Goal: Find specific page/section: Find specific page/section

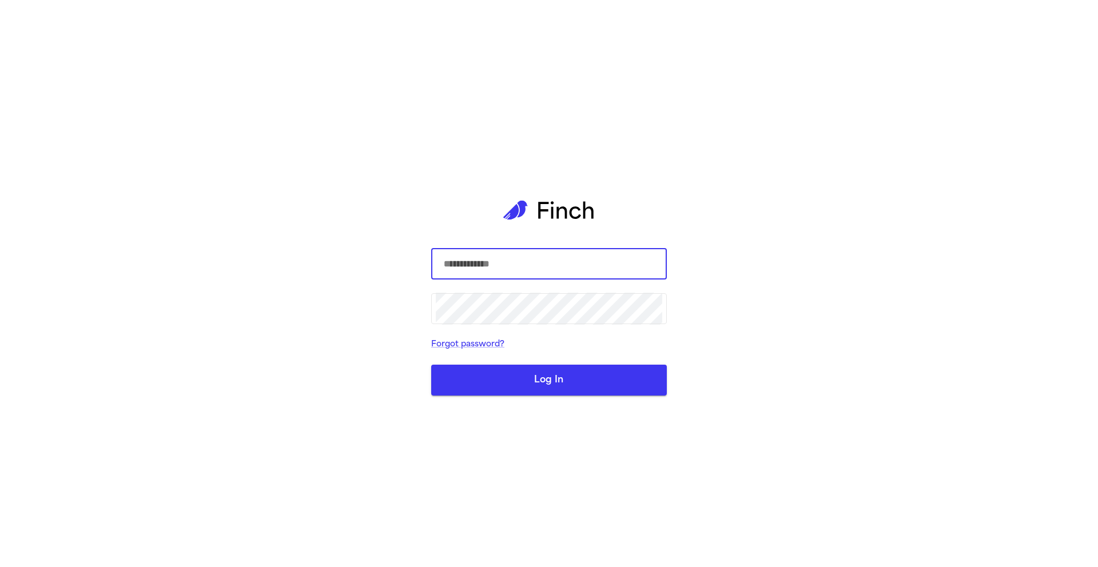
type input "**********"
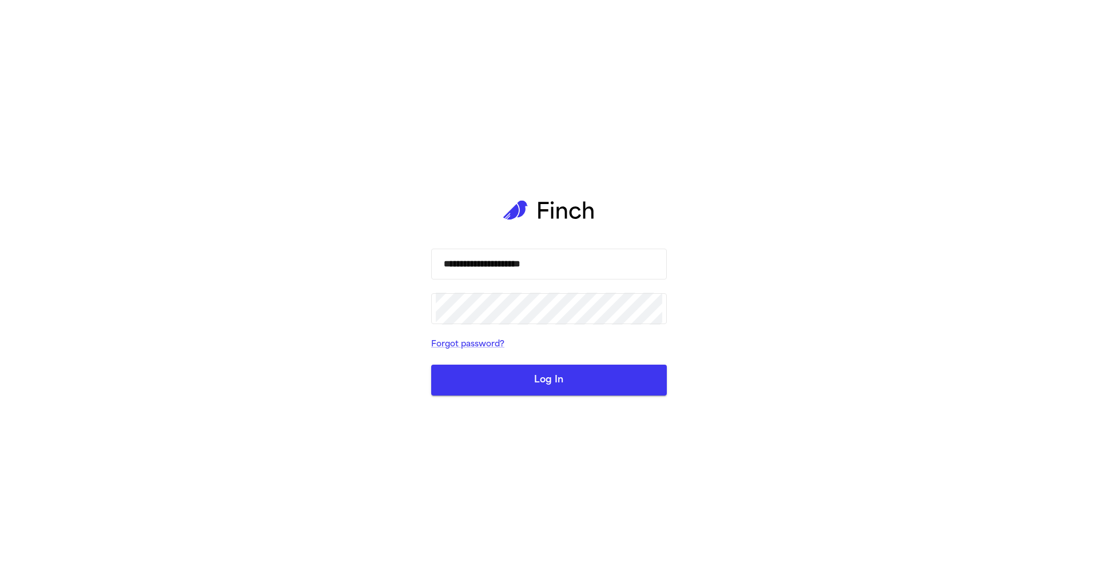
click at [544, 380] on button "Log In" at bounding box center [549, 380] width 236 height 31
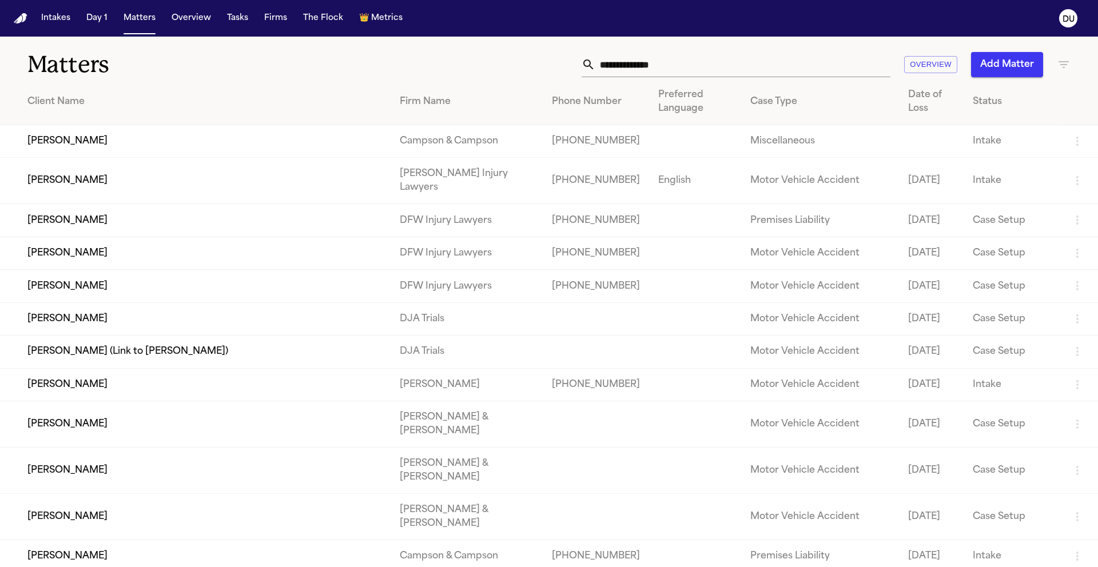
click at [663, 58] on input "text" at bounding box center [742, 64] width 295 height 25
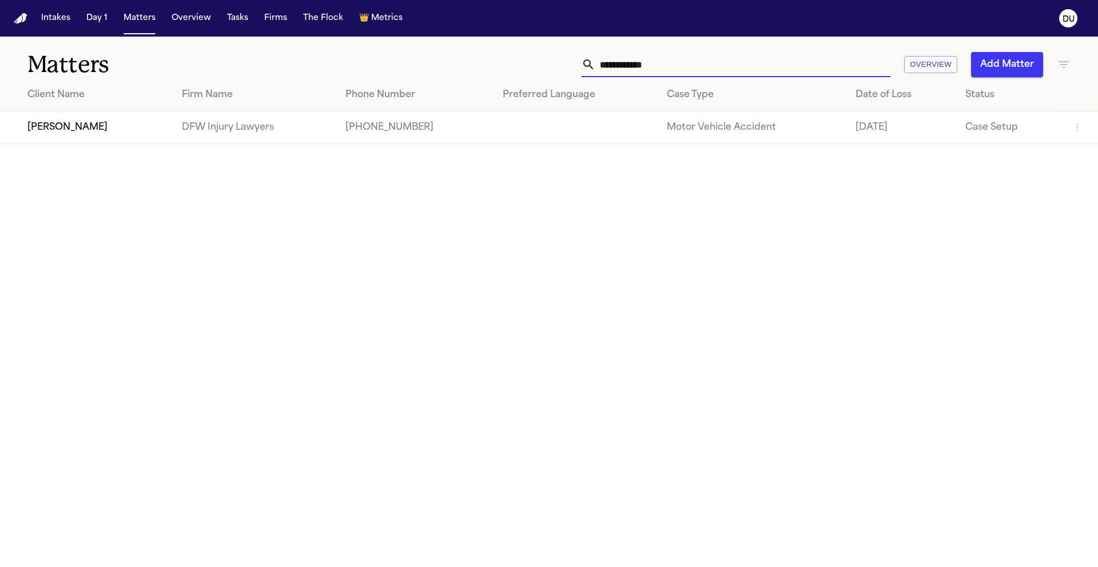
type input "**********"
click at [320, 133] on td "DFW Injury Lawyers" at bounding box center [255, 128] width 164 height 33
click at [53, 134] on td "[PERSON_NAME]" at bounding box center [86, 128] width 173 height 33
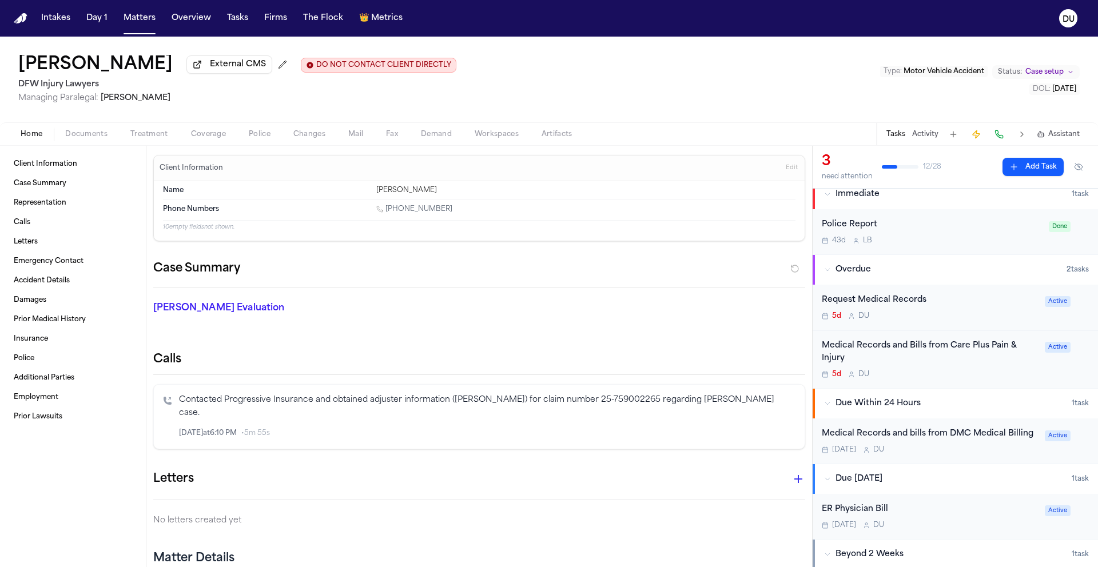
scroll to position [11, 0]
click at [894, 343] on div "Medical Records and Bills from Care Plus Pain & Injury" at bounding box center [930, 351] width 216 height 26
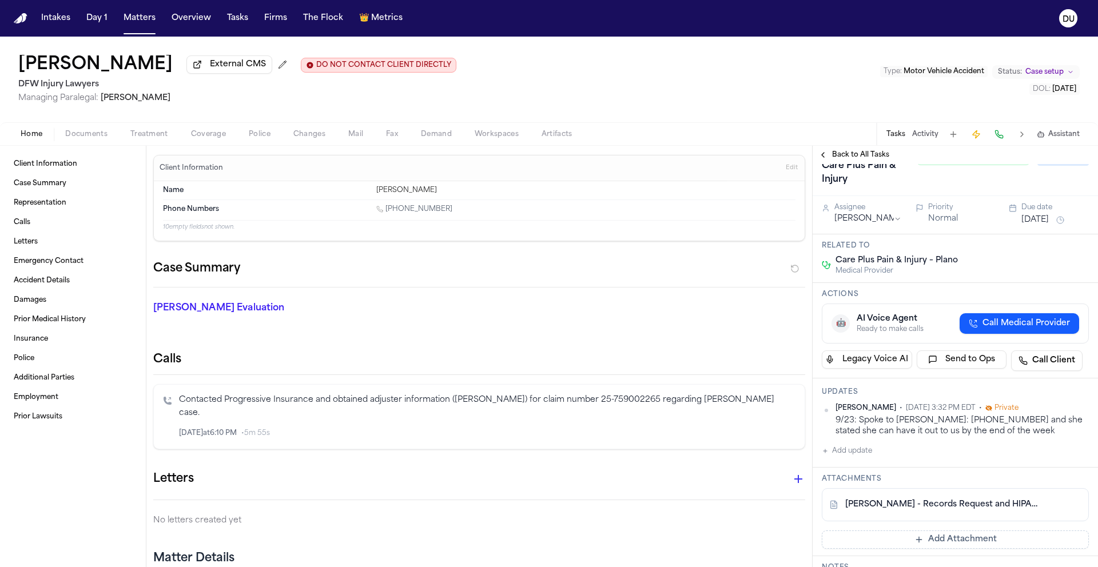
scroll to position [50, 0]
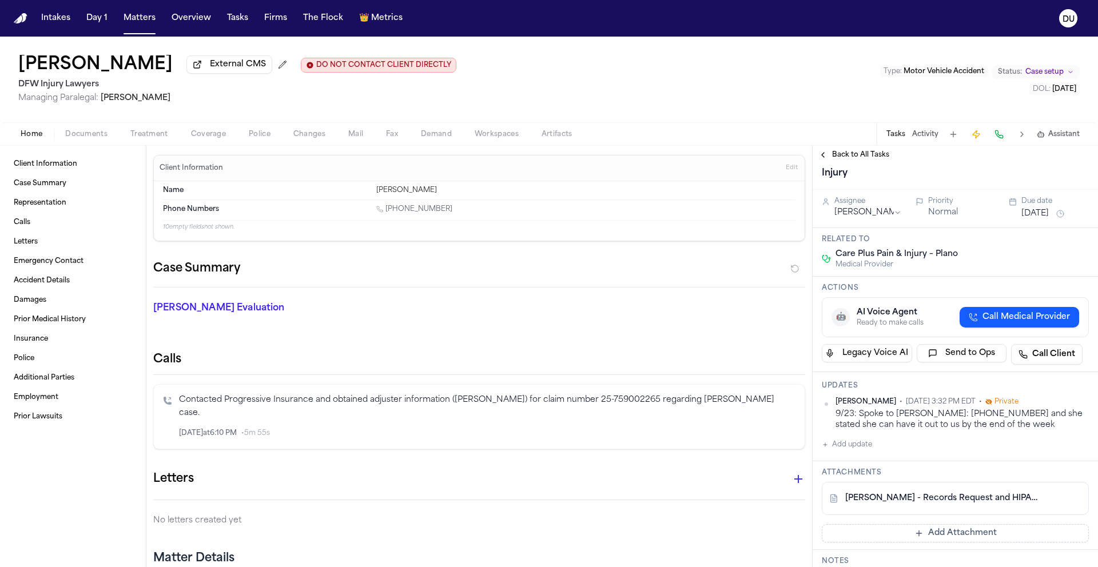
click at [25, 18] on img "Home" at bounding box center [21, 18] width 14 height 11
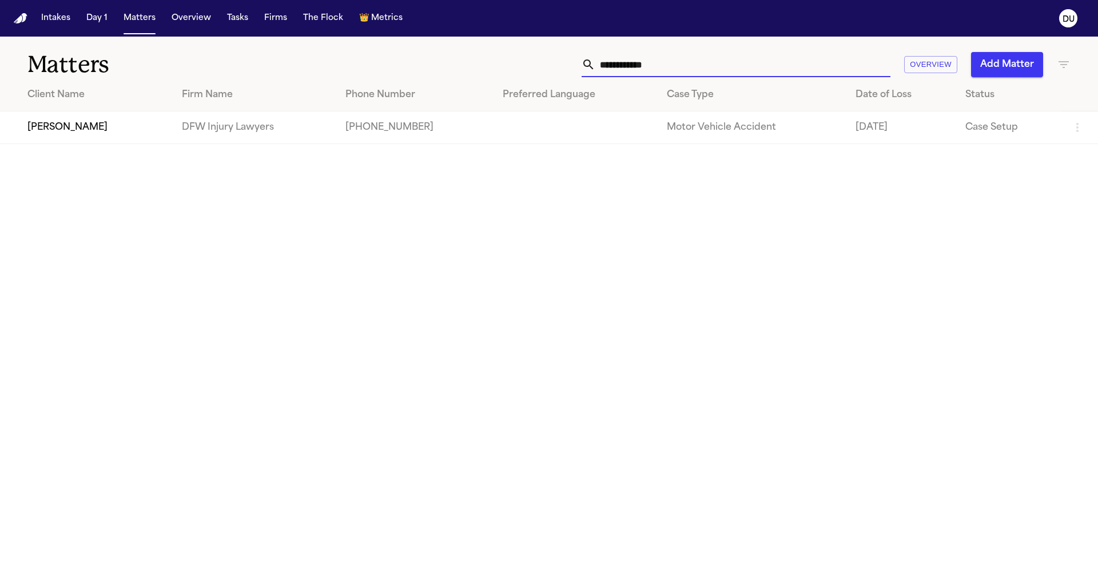
drag, startPoint x: 694, startPoint y: 67, endPoint x: 582, endPoint y: 64, distance: 112.1
click at [582, 64] on div "**********" at bounding box center [736, 64] width 309 height 25
type input "**********"
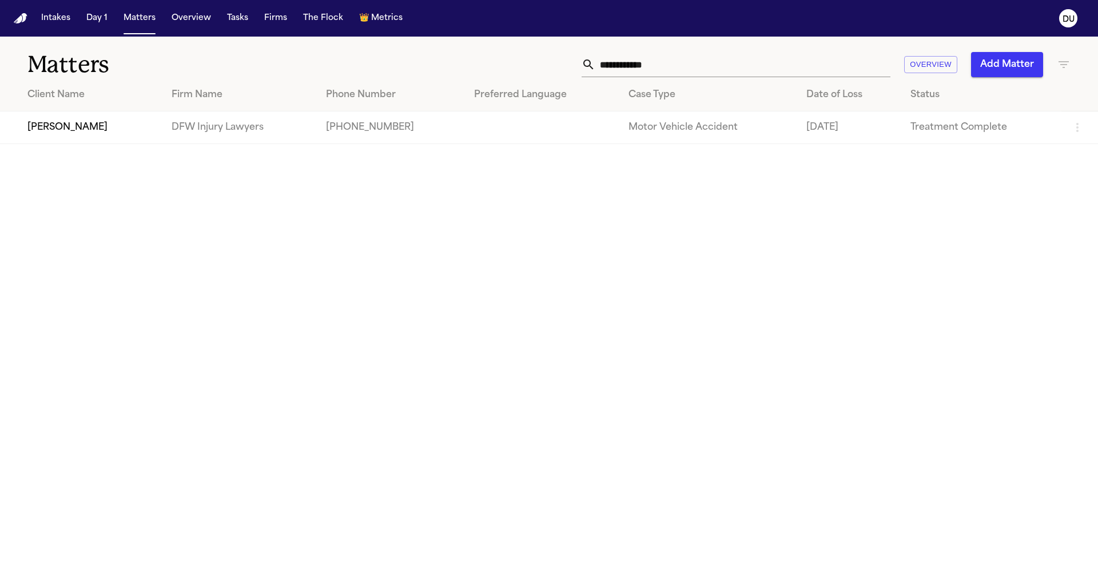
click at [75, 121] on td "[PERSON_NAME]" at bounding box center [81, 128] width 162 height 33
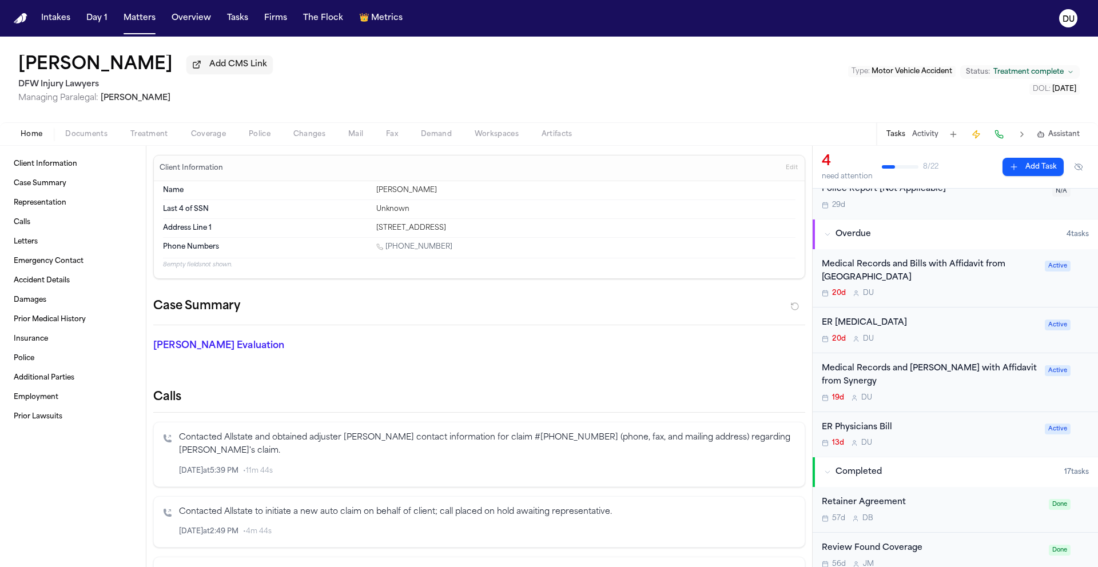
scroll to position [45, 0]
click at [928, 273] on div "Medical Records and Bills with Affidavit from [GEOGRAPHIC_DATA]" at bounding box center [930, 271] width 216 height 26
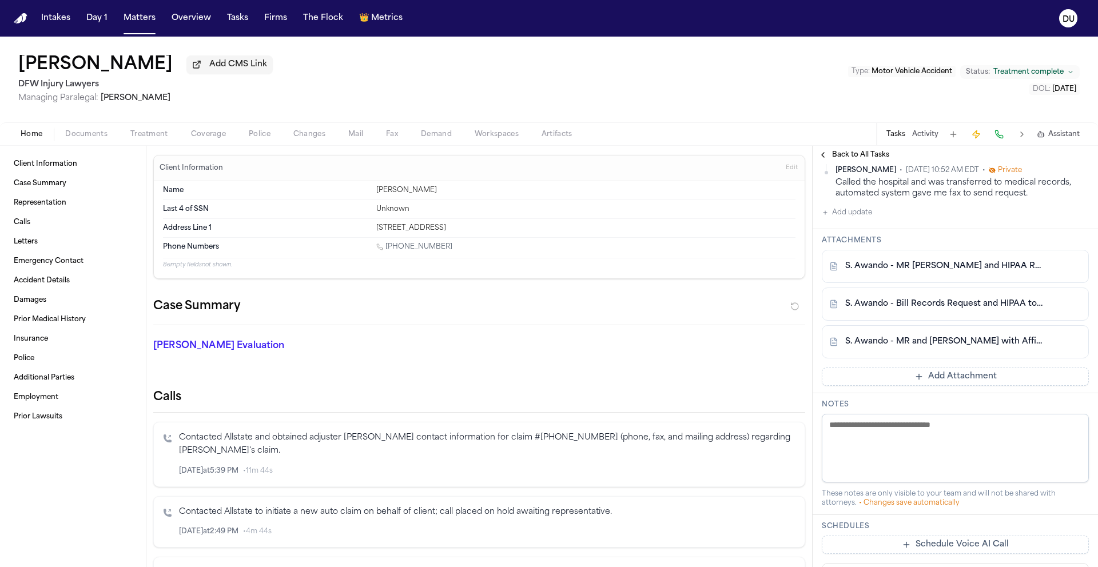
scroll to position [454, 0]
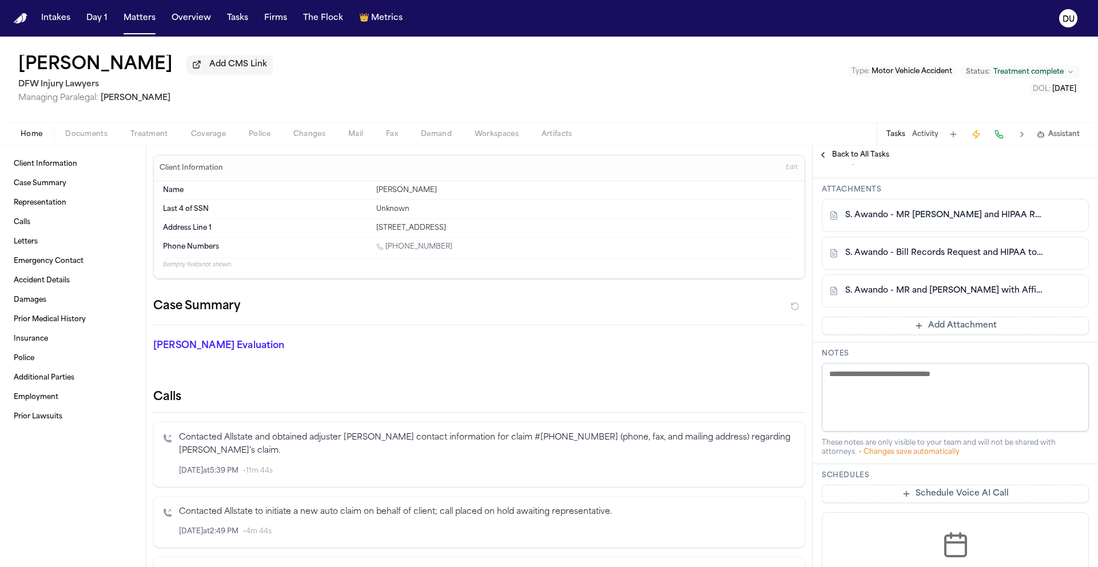
click at [949, 297] on link "S. Awando - MR and [PERSON_NAME] with Affidavit from [GEOGRAPHIC_DATA] - [DATE]" at bounding box center [943, 290] width 197 height 11
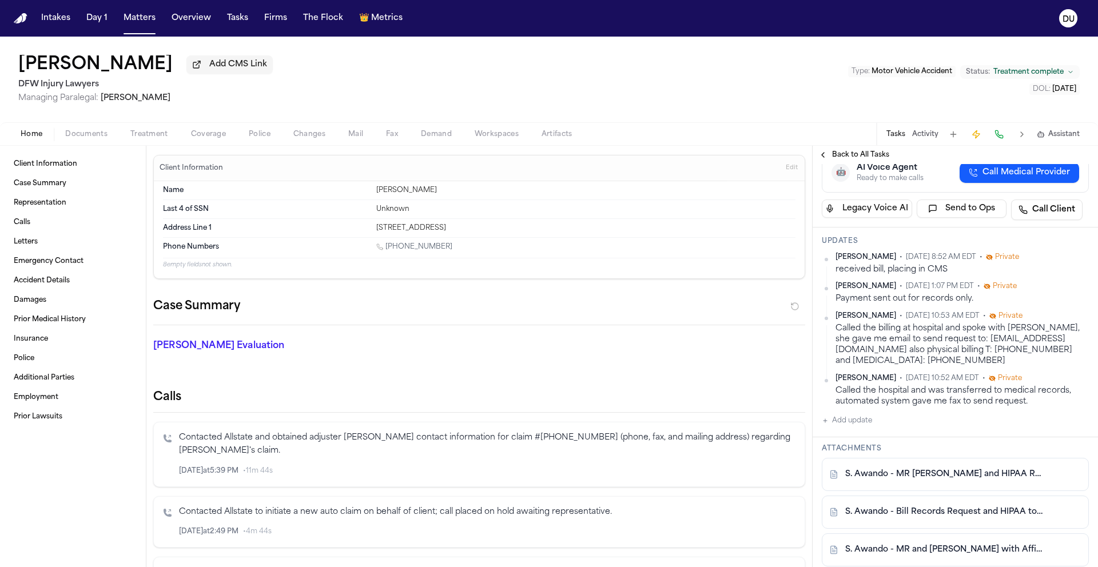
scroll to position [185, 0]
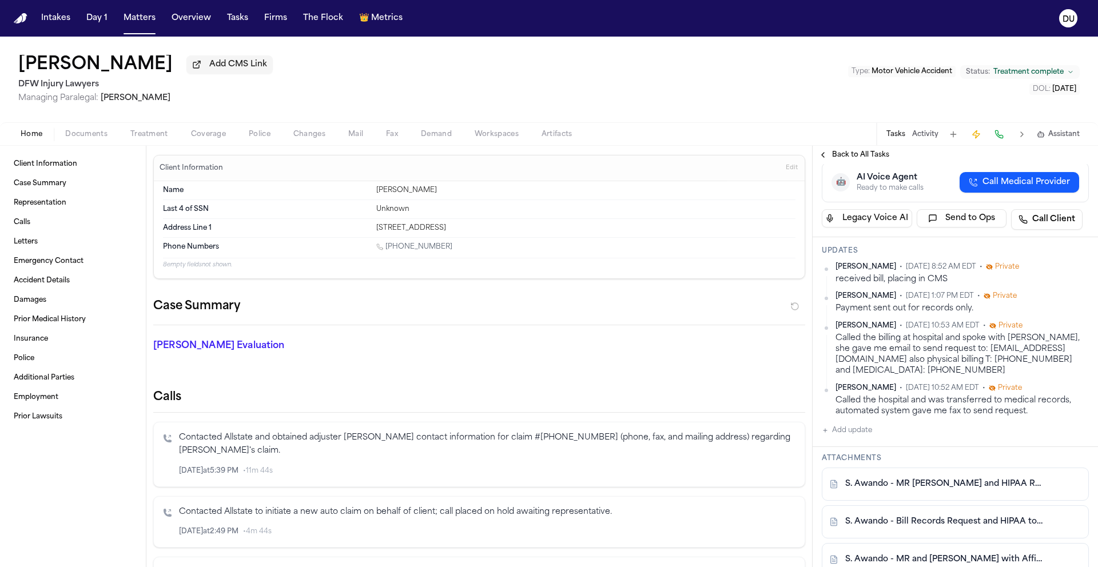
click at [348, 135] on span "Mail" at bounding box center [355, 134] width 15 height 9
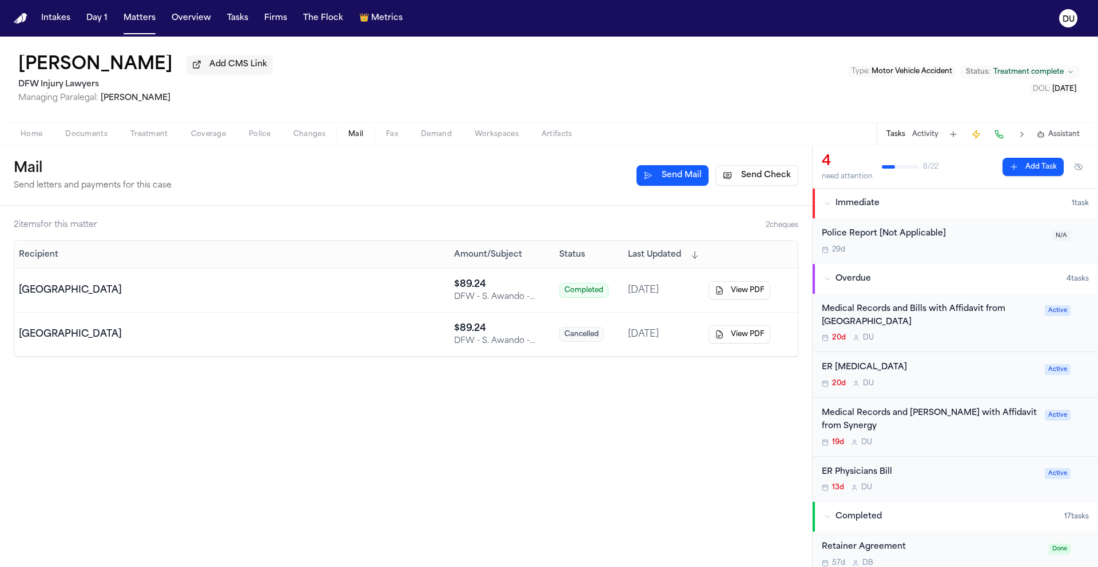
click at [849, 368] on div "ER [MEDICAL_DATA]" at bounding box center [930, 367] width 216 height 13
